Goal: Information Seeking & Learning: Learn about a topic

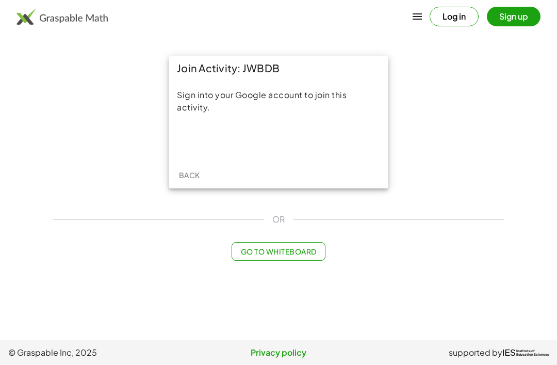
click at [258, 142] on div "Sign in with Google. Opens in new tab" at bounding box center [278, 140] width 95 height 23
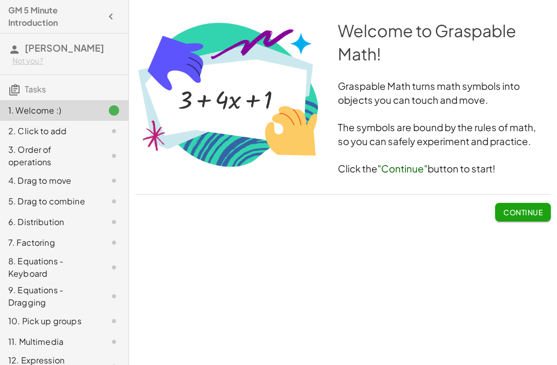
click at [511, 204] on button "Continue" at bounding box center [523, 212] width 56 height 19
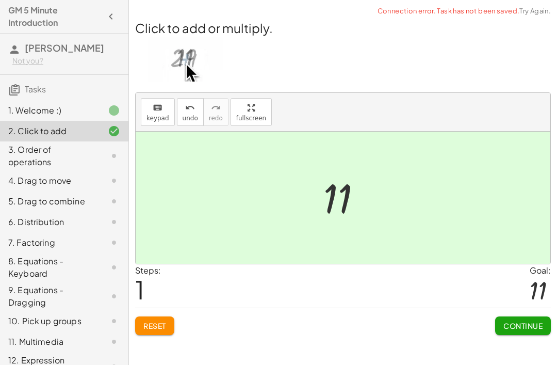
click at [506, 321] on span "Continue" at bounding box center [522, 325] width 39 height 9
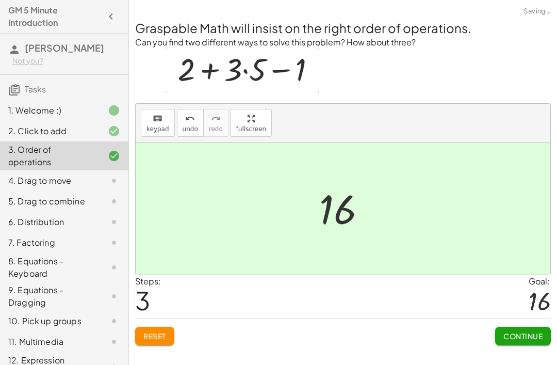
click at [518, 327] on button "Continue" at bounding box center [523, 335] width 56 height 19
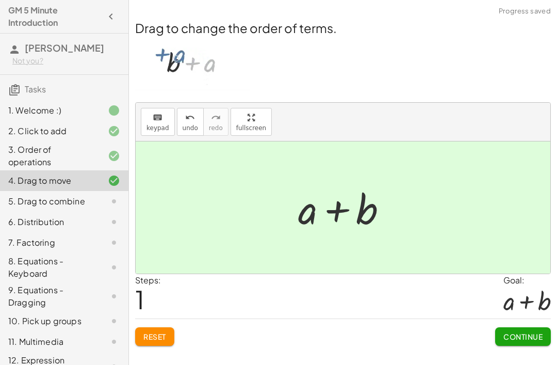
click at [512, 335] on span "Continue" at bounding box center [522, 336] width 39 height 9
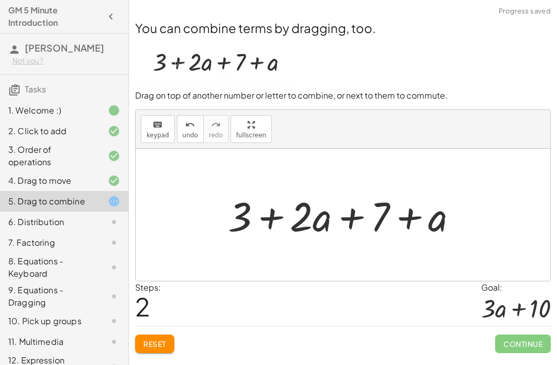
click at [154, 337] on button "Reset" at bounding box center [154, 343] width 39 height 19
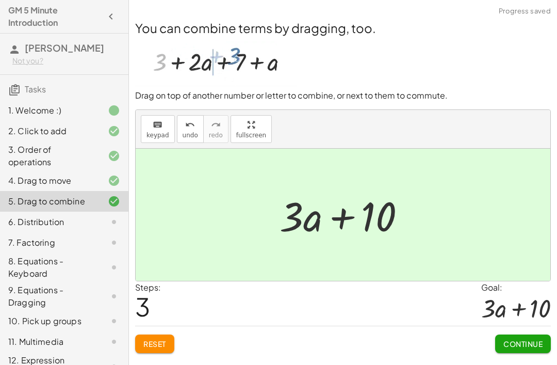
click at [523, 346] on span "Continue" at bounding box center [522, 343] width 39 height 9
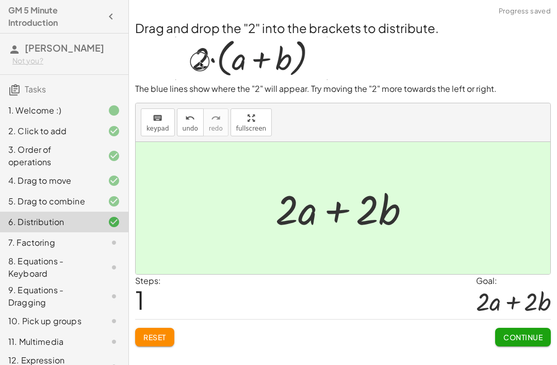
click at [526, 325] on div "Continue" at bounding box center [523, 332] width 56 height 27
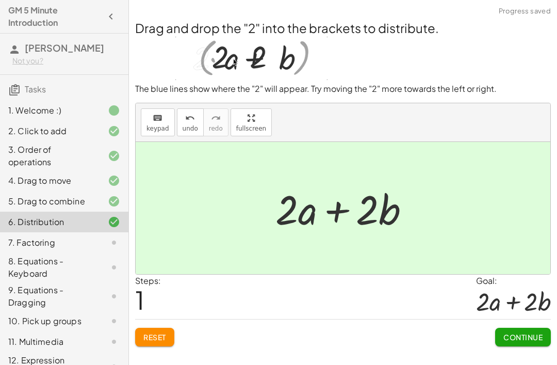
click at [521, 337] on span "Continue" at bounding box center [522, 336] width 39 height 9
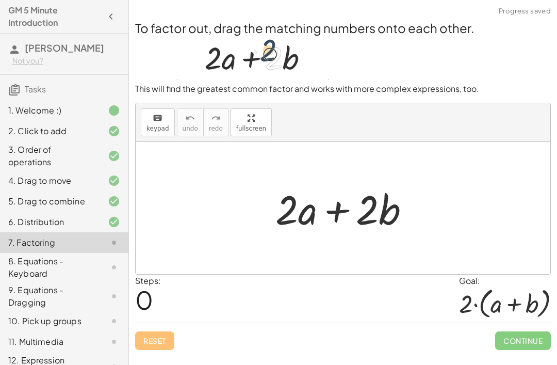
click at [520, 339] on span "Continue" at bounding box center [523, 340] width 56 height 19
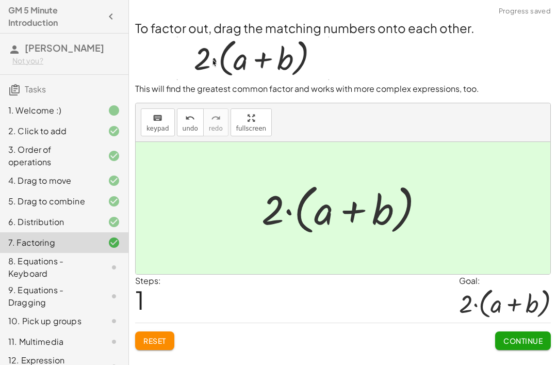
click at [518, 347] on button "Continue" at bounding box center [523, 340] width 56 height 19
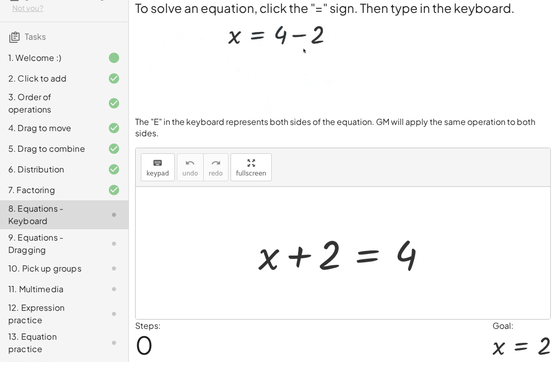
scroll to position [49, 0]
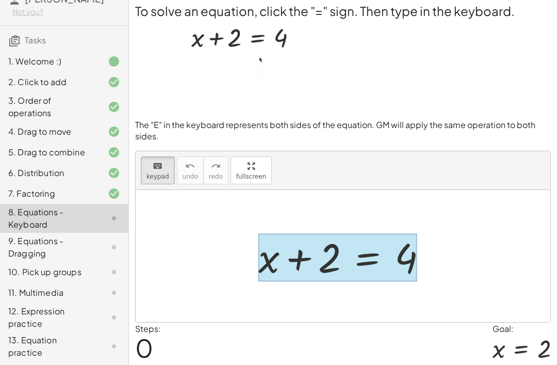
click at [365, 265] on div at bounding box center [337, 257] width 159 height 48
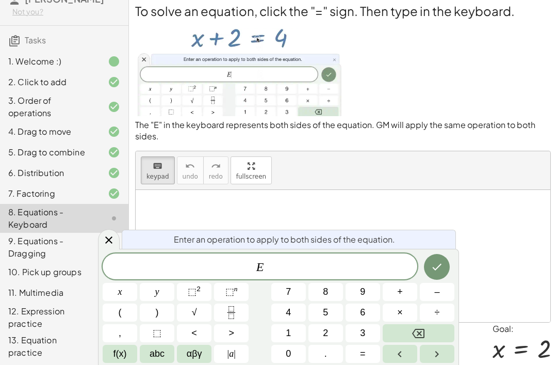
click at [435, 299] on span "–" at bounding box center [436, 292] width 5 height 14
click at [330, 342] on button "2" at bounding box center [325, 333] width 35 height 18
click at [432, 362] on button "Right arrow" at bounding box center [437, 353] width 35 height 18
click at [440, 273] on icon "Done" at bounding box center [437, 266] width 12 height 12
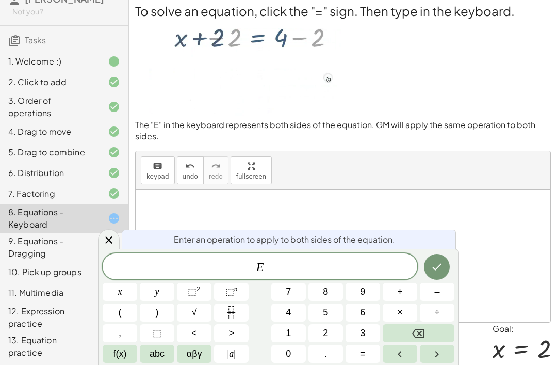
click at [443, 301] on button "–" at bounding box center [437, 292] width 35 height 18
click at [328, 340] on span "2" at bounding box center [325, 333] width 5 height 14
click at [439, 273] on icon "Done" at bounding box center [437, 266] width 12 height 12
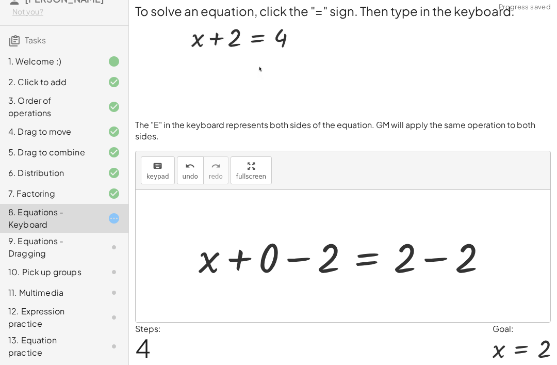
click at [163, 361] on div "Steps: 4 Goal: x = 2" at bounding box center [343, 343] width 416 height 43
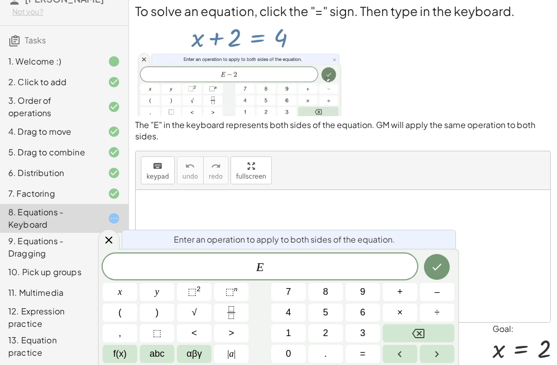
click at [441, 301] on button "–" at bounding box center [437, 292] width 35 height 18
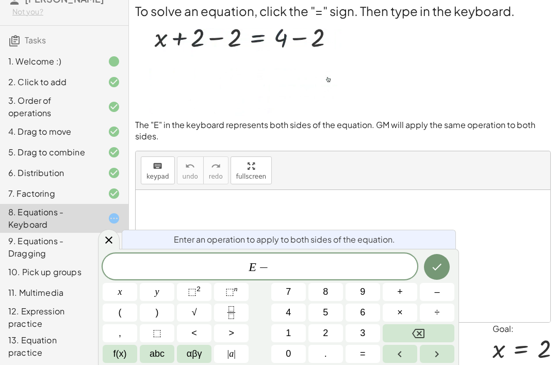
click at [331, 342] on button "2" at bounding box center [325, 333] width 35 height 18
click at [430, 279] on button "Done" at bounding box center [437, 267] width 26 height 26
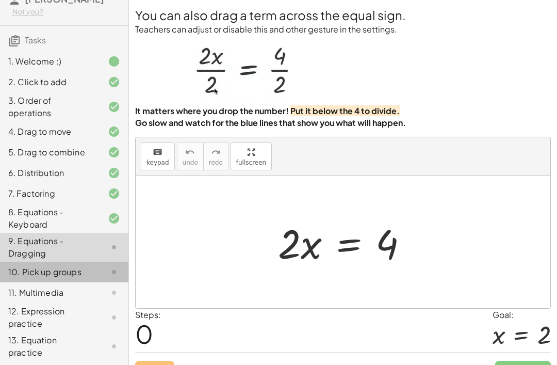
click at [28, 278] on div "10. Pick up groups" at bounding box center [49, 272] width 83 height 12
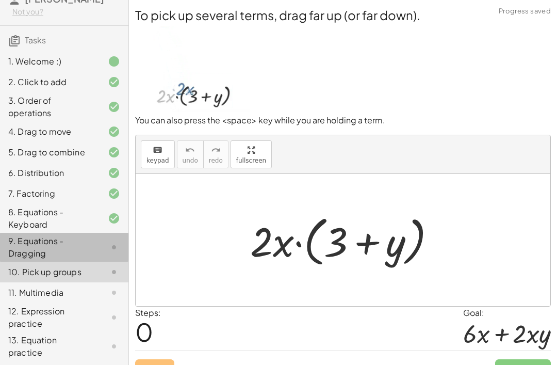
click at [23, 256] on div "9. Equations - Dragging" at bounding box center [49, 247] width 83 height 25
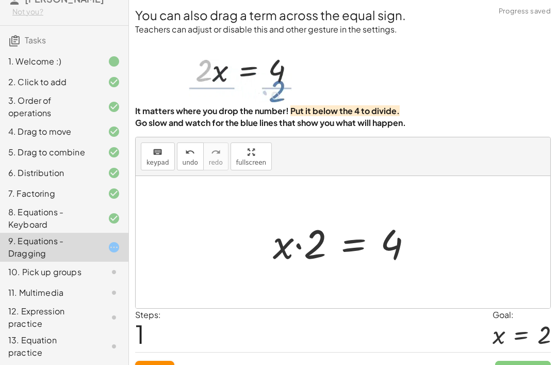
click at [149, 364] on span "Reset" at bounding box center [154, 369] width 23 height 9
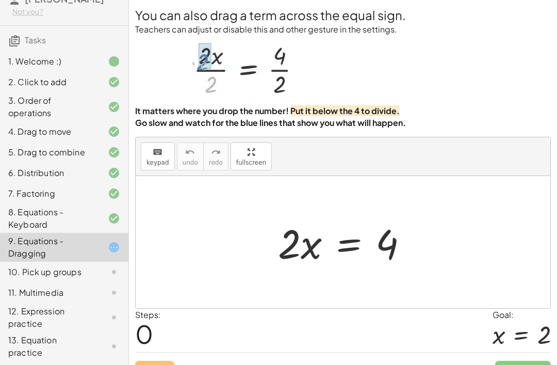
click at [267, 161] on button "fullscreen" at bounding box center [250, 156] width 41 height 28
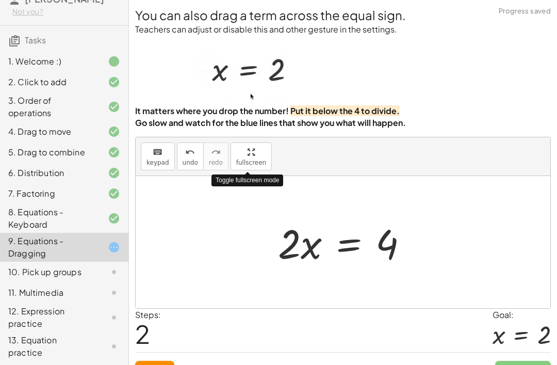
click at [157, 364] on span "Reset" at bounding box center [154, 369] width 23 height 9
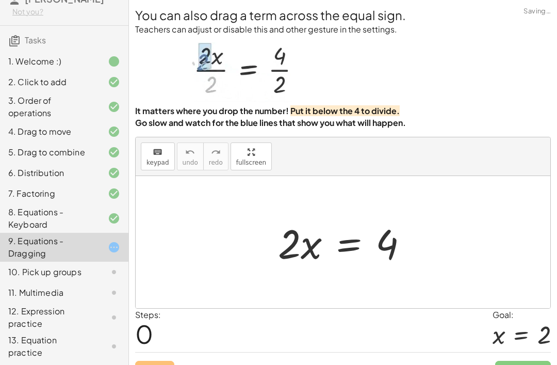
click at [30, 278] on div "10. Pick up groups" at bounding box center [49, 272] width 83 height 12
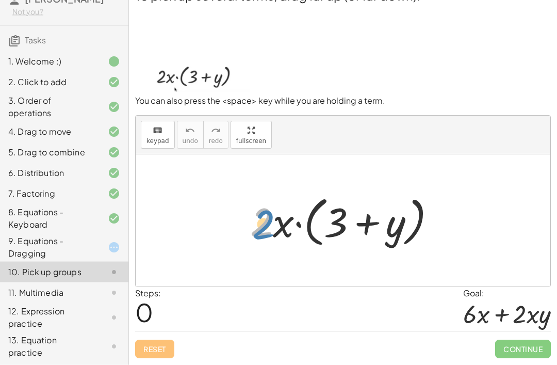
scroll to position [30, 0]
click at [21, 282] on div "10. Pick up groups" at bounding box center [64, 271] width 128 height 21
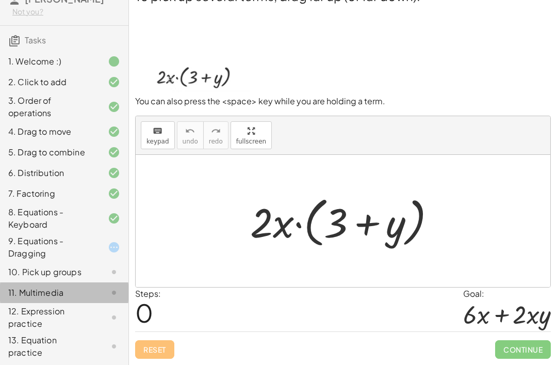
click at [15, 299] on div "11. Multimedia" at bounding box center [49, 292] width 83 height 12
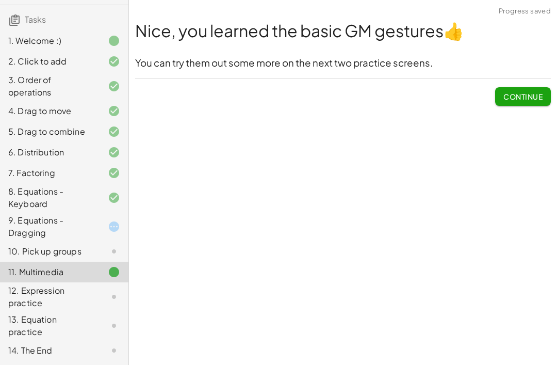
scroll to position [82, 0]
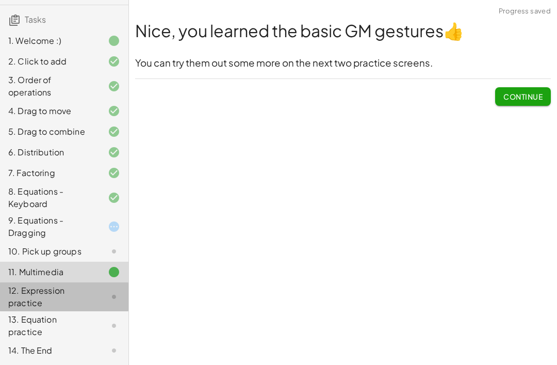
click at [26, 288] on div "12. Expression practice" at bounding box center [49, 296] width 83 height 25
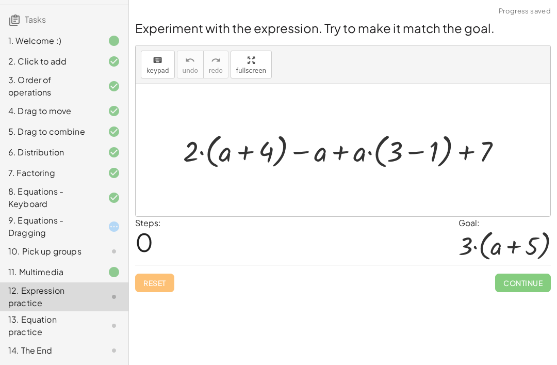
click at [38, 316] on div "13. Equation practice" at bounding box center [49, 325] width 83 height 25
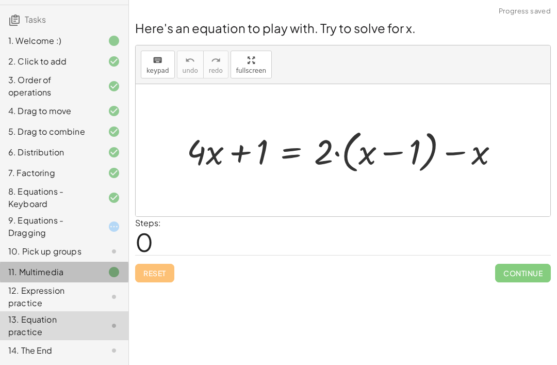
click at [38, 273] on div "11. Multimedia" at bounding box center [49, 272] width 83 height 12
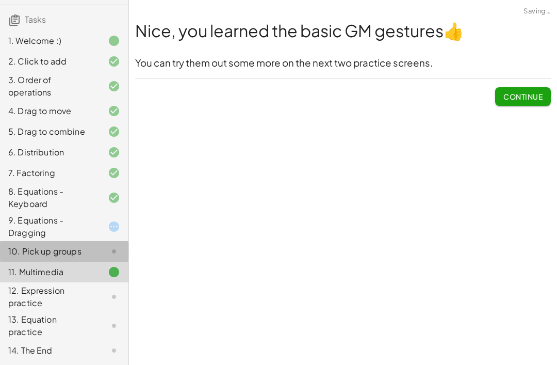
click at [31, 256] on div "10. Pick up groups" at bounding box center [49, 251] width 83 height 12
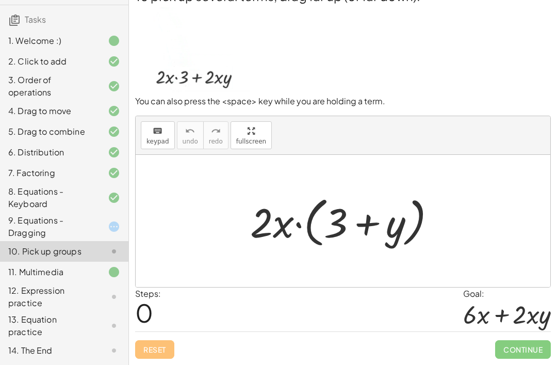
click at [35, 215] on div "9. Equations - Dragging" at bounding box center [49, 226] width 83 height 25
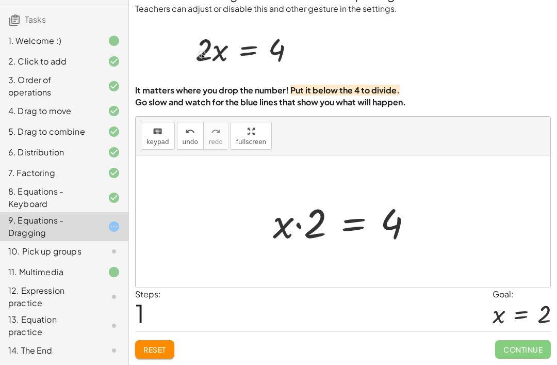
click at [152, 353] on span "Reset" at bounding box center [154, 348] width 23 height 9
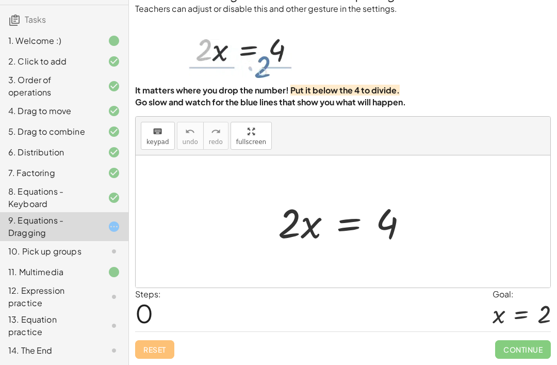
scroll to position [33, 0]
click at [48, 295] on div "12. Expression practice" at bounding box center [49, 296] width 83 height 25
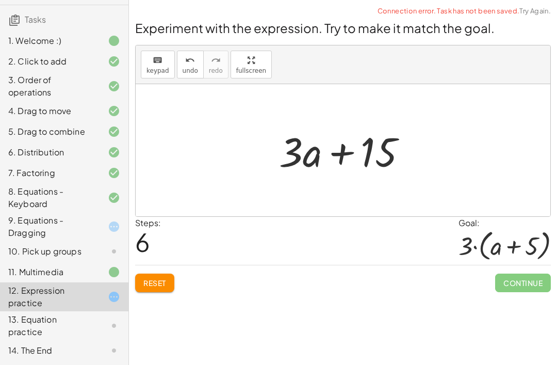
click at [151, 278] on span "Reset" at bounding box center [154, 282] width 23 height 9
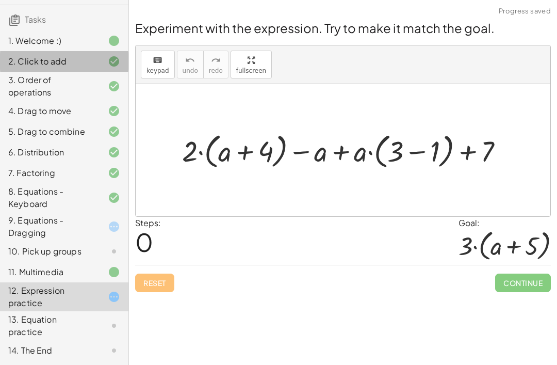
click at [5, 64] on div "2. Click to add" at bounding box center [64, 61] width 128 height 21
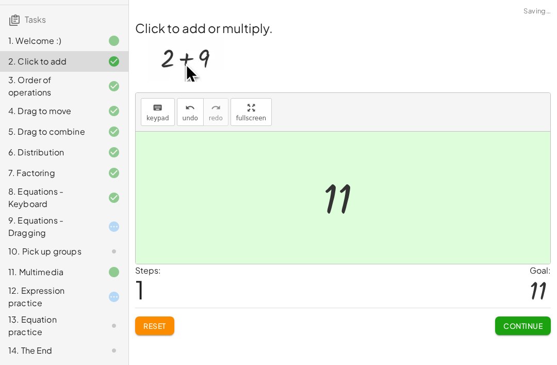
click at [42, 325] on div "13. Equation practice" at bounding box center [49, 325] width 83 height 25
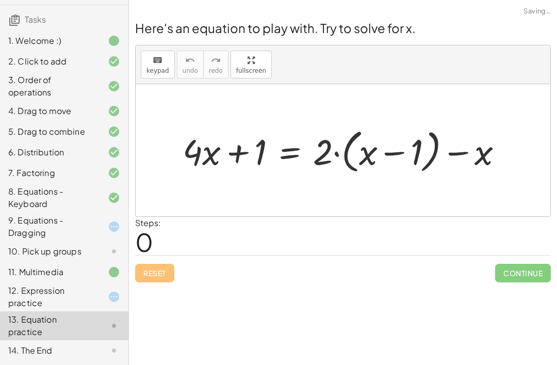
click at [31, 347] on div "14. The End" at bounding box center [49, 350] width 83 height 12
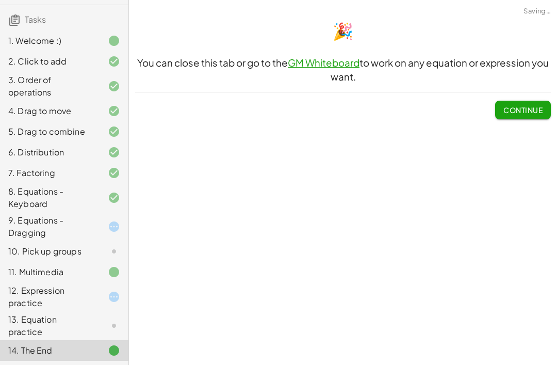
click at [45, 321] on div "13. Equation practice" at bounding box center [49, 325] width 83 height 25
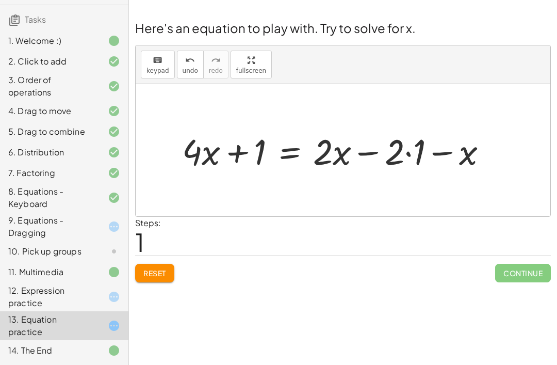
click at [146, 268] on span "Reset" at bounding box center [154, 272] width 23 height 9
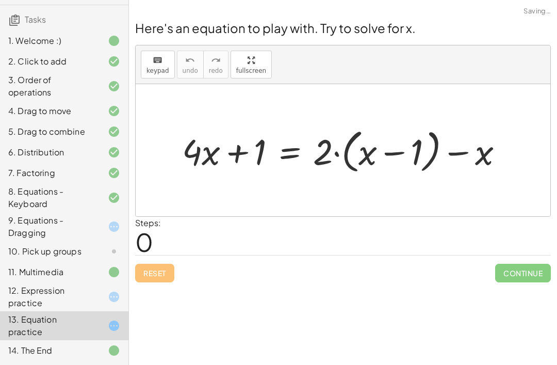
click at [67, 296] on div "12. Expression practice" at bounding box center [49, 296] width 83 height 25
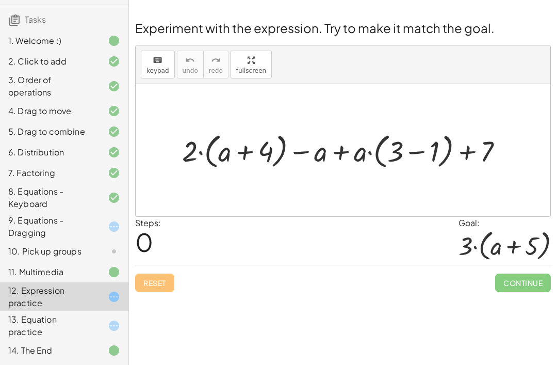
click at [111, 223] on icon at bounding box center [114, 226] width 12 height 12
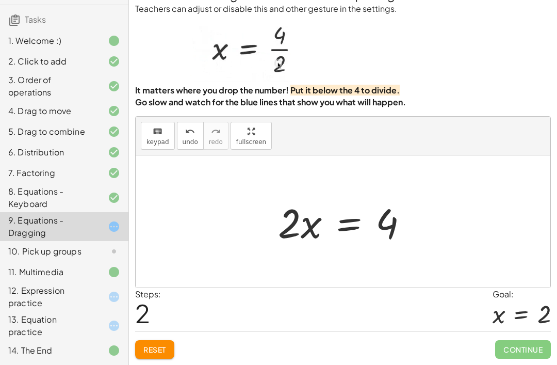
click at [161, 344] on span "Reset" at bounding box center [154, 348] width 23 height 9
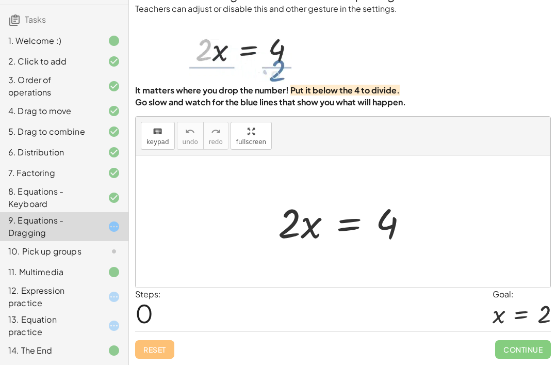
click at [114, 298] on icon at bounding box center [114, 296] width 12 height 12
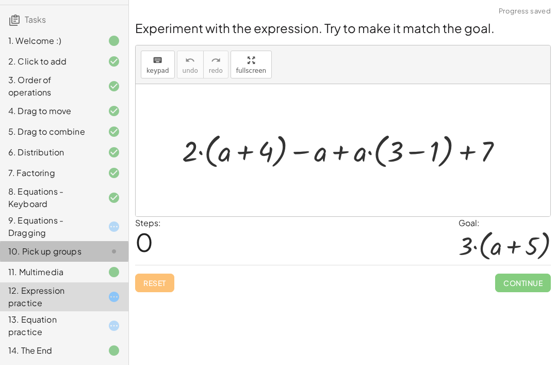
click at [113, 255] on icon at bounding box center [114, 251] width 12 height 12
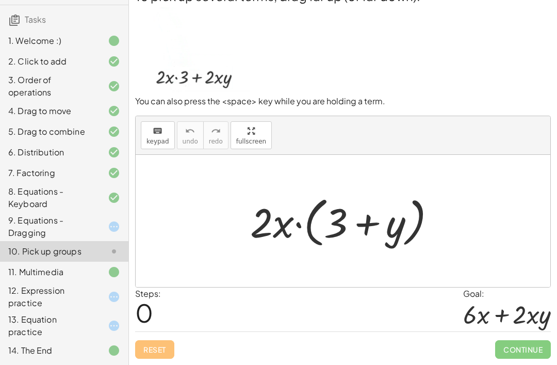
click at [268, 341] on div "Reset Continue" at bounding box center [343, 344] width 416 height 27
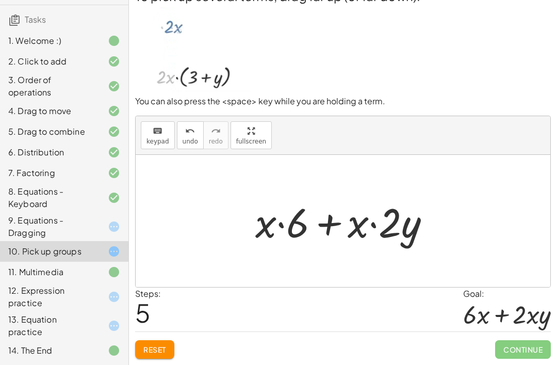
click at [170, 346] on button "Reset" at bounding box center [154, 349] width 39 height 19
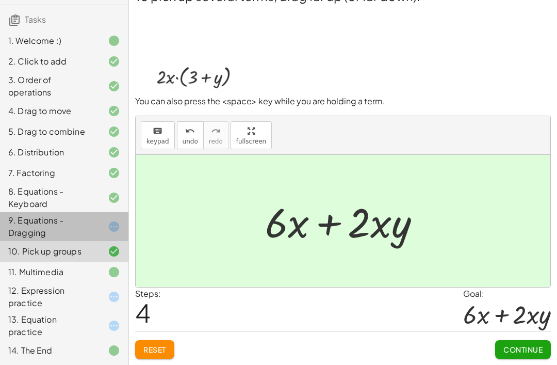
click at [99, 216] on div "9. Equations - Dragging" at bounding box center [64, 226] width 128 height 29
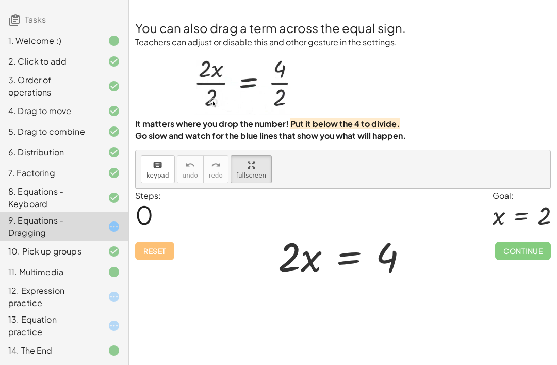
click at [115, 293] on icon at bounding box center [114, 296] width 12 height 12
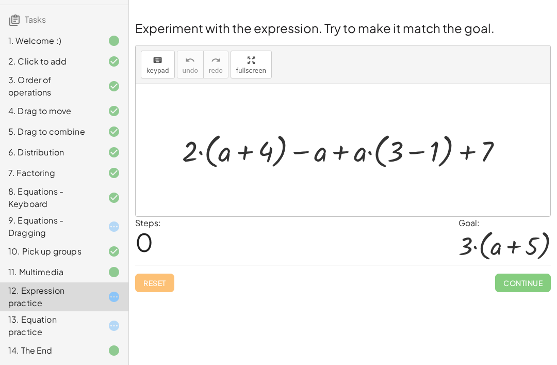
click at [112, 330] on icon at bounding box center [114, 325] width 12 height 12
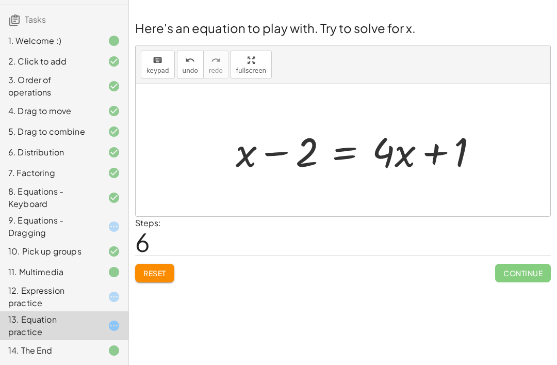
click at [168, 263] on button "Reset" at bounding box center [154, 272] width 39 height 19
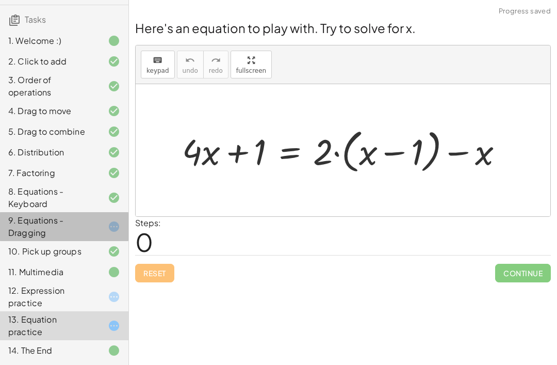
click at [110, 227] on icon at bounding box center [114, 226] width 12 height 12
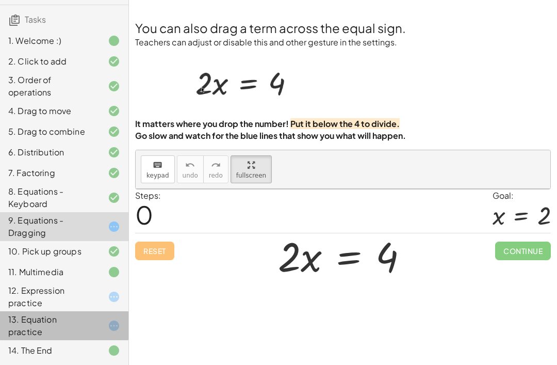
click at [108, 297] on icon at bounding box center [114, 296] width 12 height 12
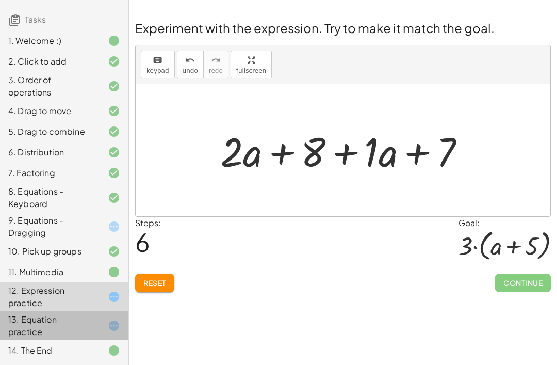
scroll to position [82, 0]
click at [62, 344] on div "14. The End" at bounding box center [49, 350] width 83 height 12
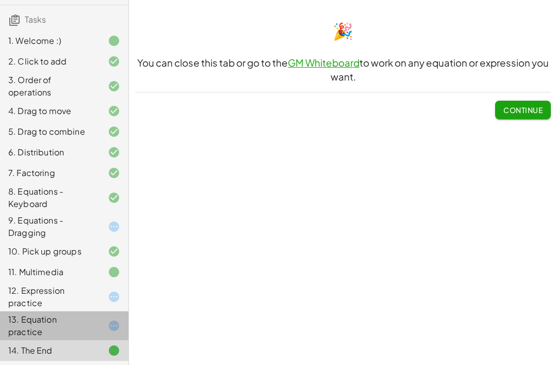
click at [525, 105] on span "Continue" at bounding box center [522, 109] width 39 height 9
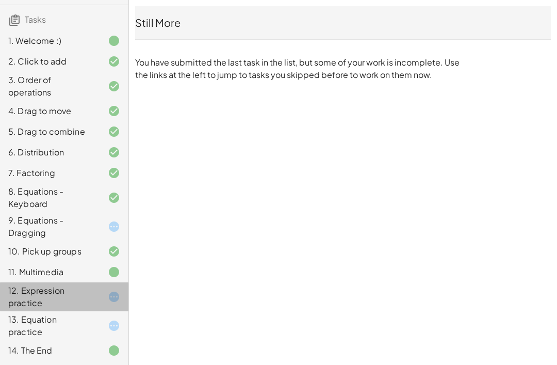
click at [66, 327] on div "13. Equation practice" at bounding box center [49, 325] width 83 height 25
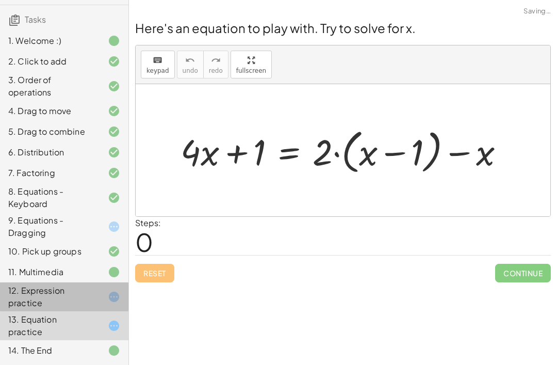
click at [103, 240] on div "9. Equations - Dragging" at bounding box center [64, 226] width 128 height 29
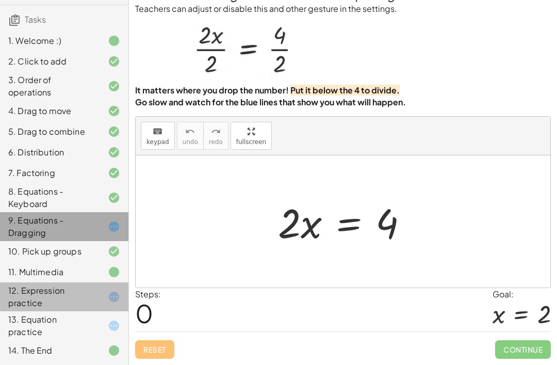
click at [103, 239] on div "9. Equations - Dragging" at bounding box center [64, 226] width 128 height 29
